Goal: Transaction & Acquisition: Purchase product/service

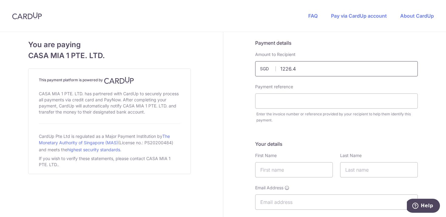
type input "1226.48"
type input "Invoice 19003"
type input "Tanishq"
type input "Mehra"
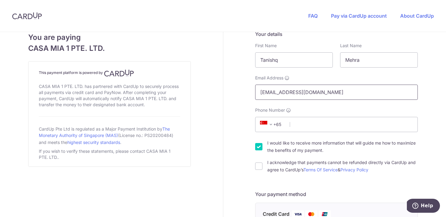
type input "[EMAIL_ADDRESS][DOMAIN_NAME]"
type input "83106274"
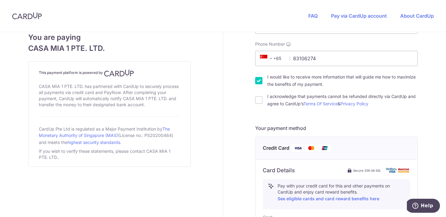
scroll to position [234, 0]
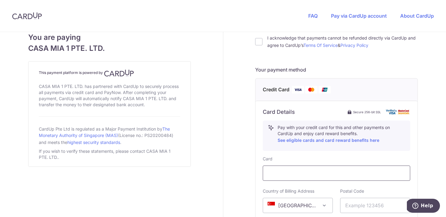
click at [274, 177] on div at bounding box center [337, 172] width 148 height 15
type input "169586"
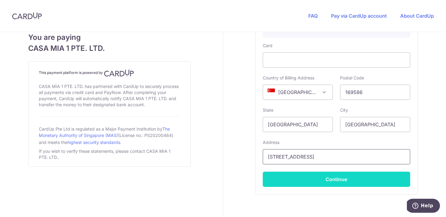
type input "[STREET_ADDRESS]"
click at [268, 177] on button "Continue" at bounding box center [337, 178] width 148 height 15
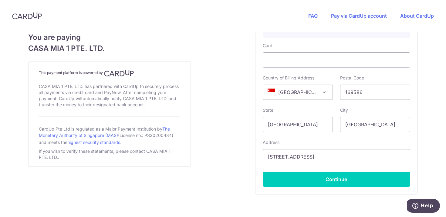
scroll to position [151, 0]
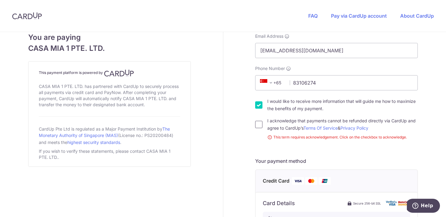
click at [257, 125] on input "I acknowledge that payments cannot be refunded directly via CardUp and agree to…" at bounding box center [258, 124] width 7 height 7
checkbox input "true"
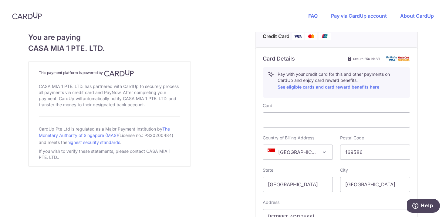
scroll to position [376, 0]
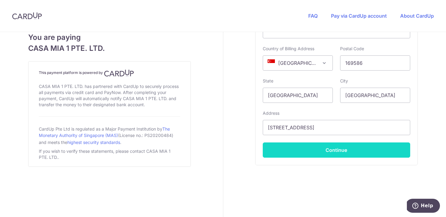
click at [299, 152] on button "Continue" at bounding box center [337, 149] width 148 height 15
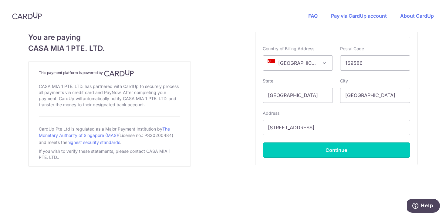
type input "**** 4311"
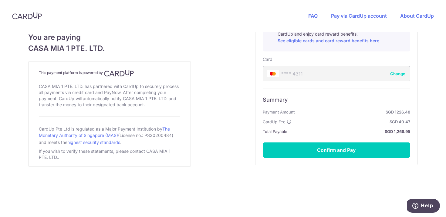
scroll to position [332, 0]
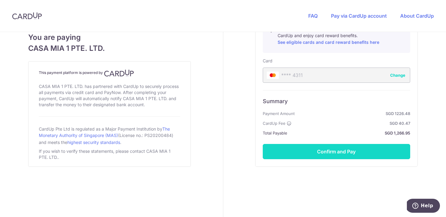
click at [282, 153] on button "Confirm and Pay" at bounding box center [337, 151] width 148 height 15
